Goal: Task Accomplishment & Management: Use online tool/utility

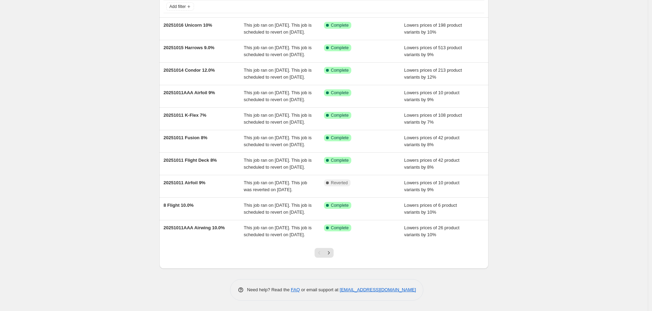
scroll to position [115, 0]
click at [329, 254] on icon "Next" at bounding box center [328, 252] width 7 height 7
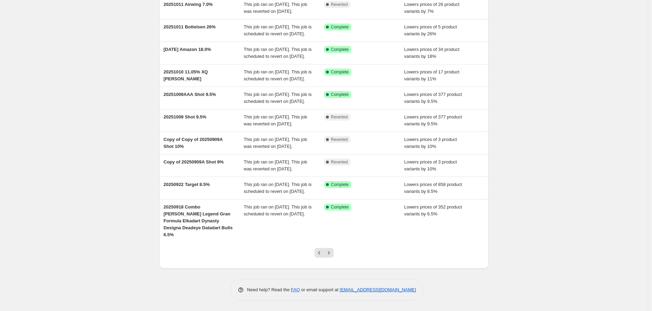
scroll to position [122, 0]
click at [330, 252] on icon "Next" at bounding box center [328, 252] width 7 height 7
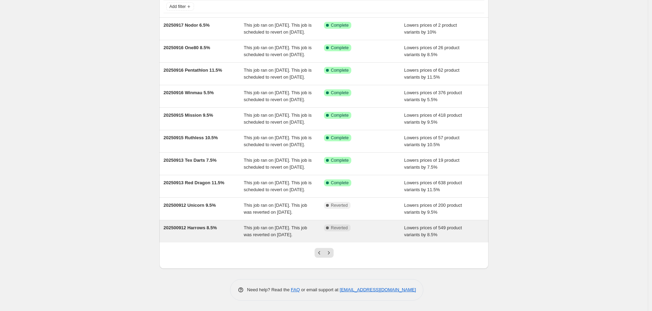
scroll to position [115, 0]
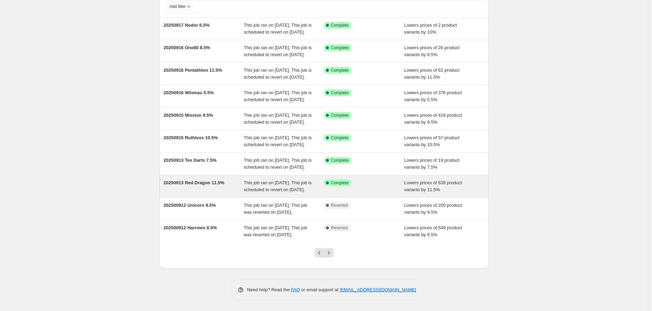
click at [263, 180] on span "This job ran on [DATE]. This job is scheduled to revert on [DATE]." at bounding box center [278, 186] width 68 height 12
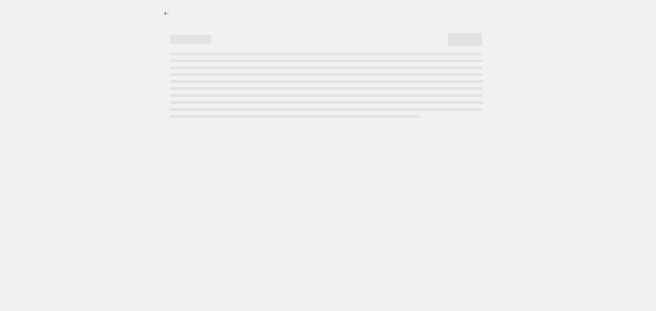
select select "percentage"
select select "no_change"
select select "vendor"
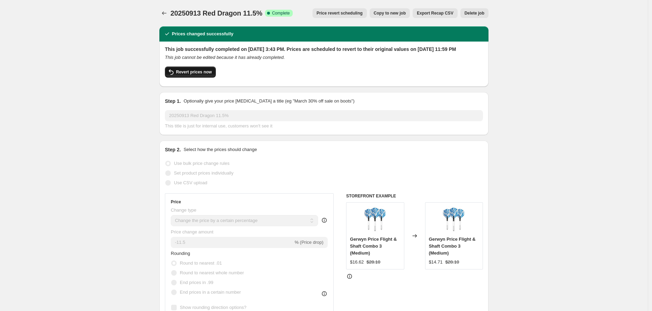
click at [202, 75] on span "Revert prices now" at bounding box center [194, 72] width 36 height 6
checkbox input "false"
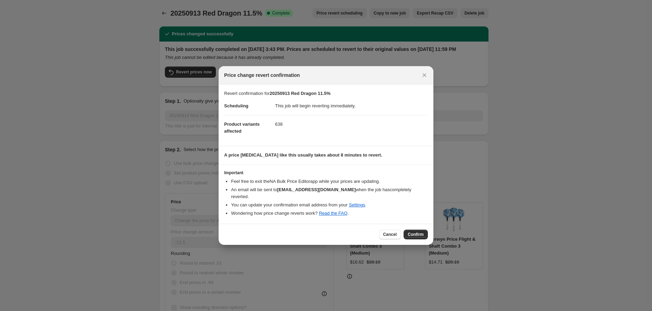
click at [418, 232] on span "Confirm" at bounding box center [416, 235] width 16 height 6
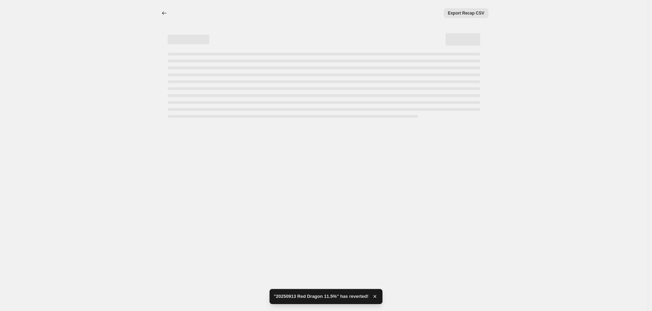
select select "percentage"
select select "no_change"
select select "vendor"
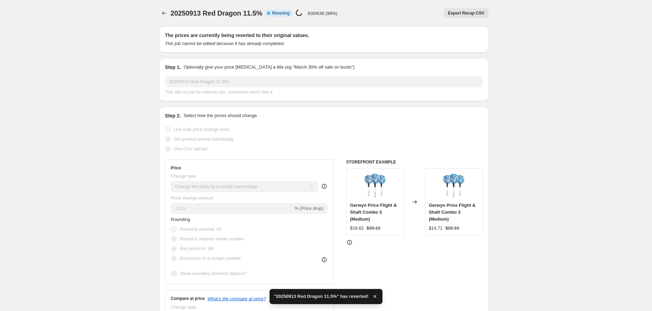
checkbox input "true"
